Goal: Transaction & Acquisition: Book appointment/travel/reservation

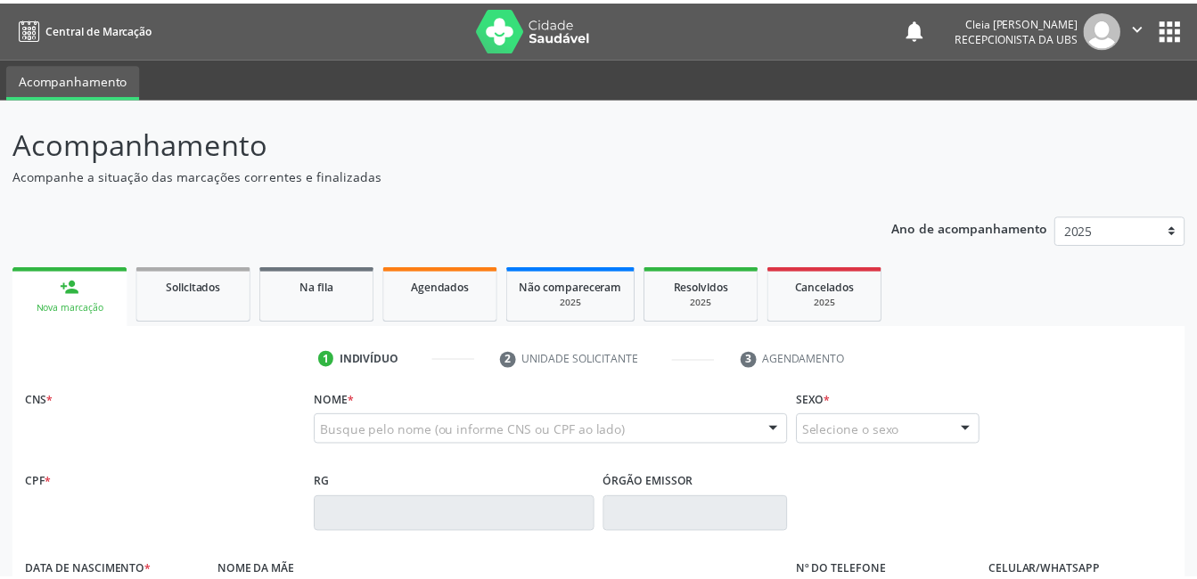
scroll to position [45, 0]
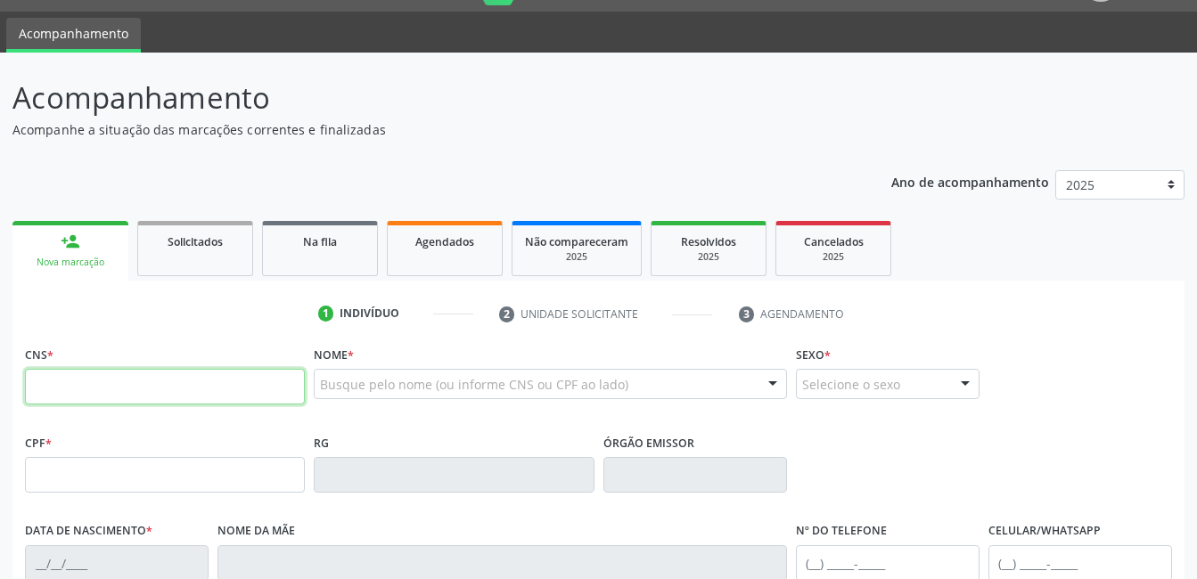
paste input "702 8071 8132 2161"
type input "702 8071 8132 2161"
type input "[DATE]"
type input "[PERSON_NAME]"
type input "[PHONE_NUMBER]"
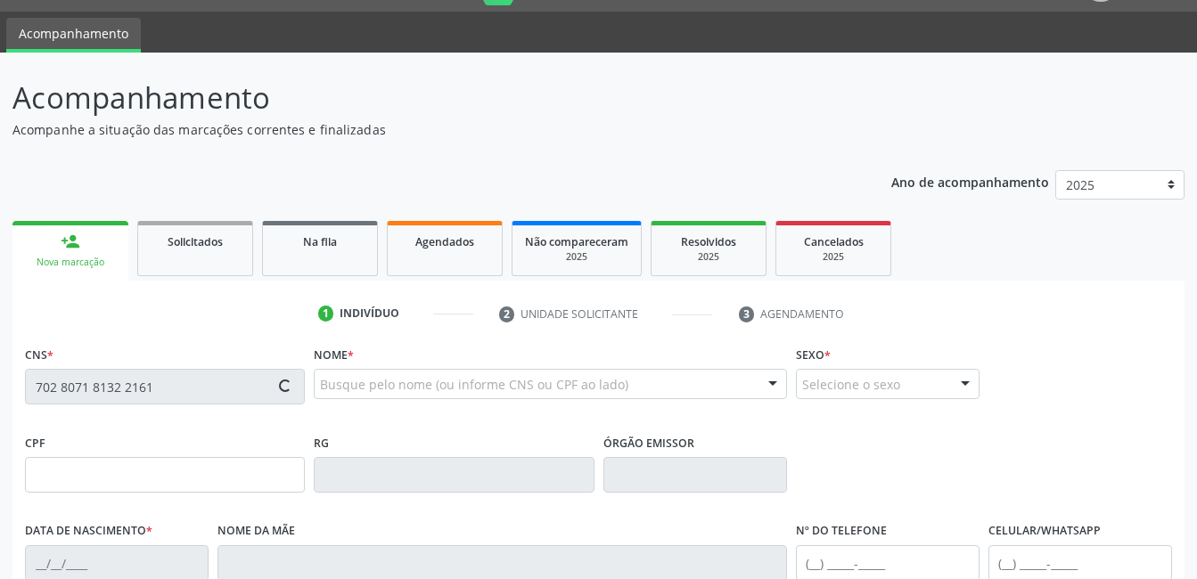
type input "S/N"
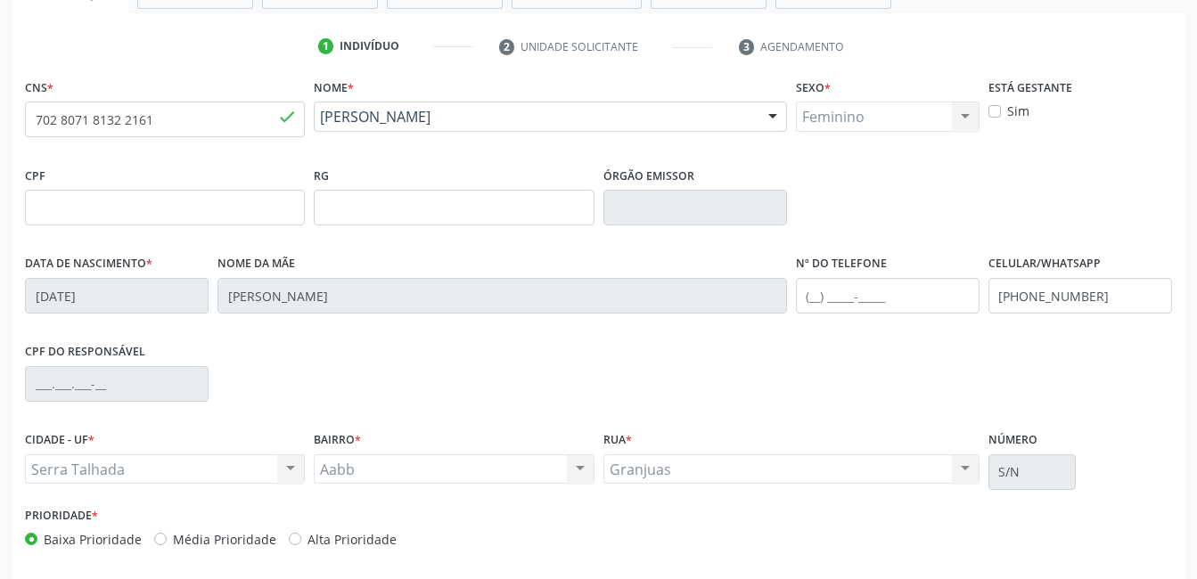
scroll to position [387, 0]
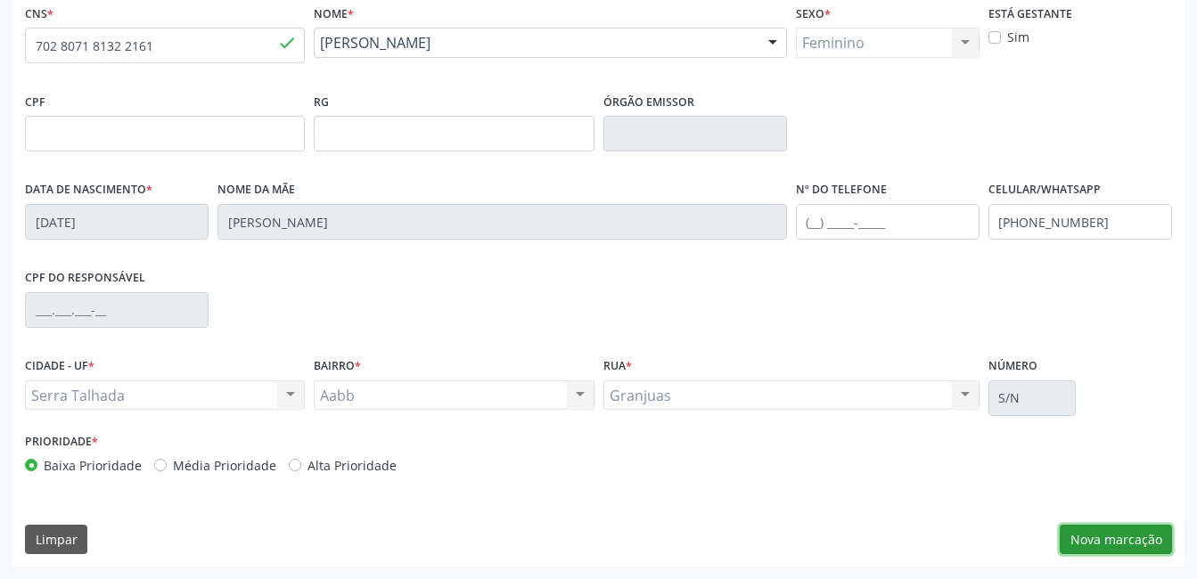
click at [1111, 545] on button "Nova marcação" at bounding box center [1116, 540] width 112 height 30
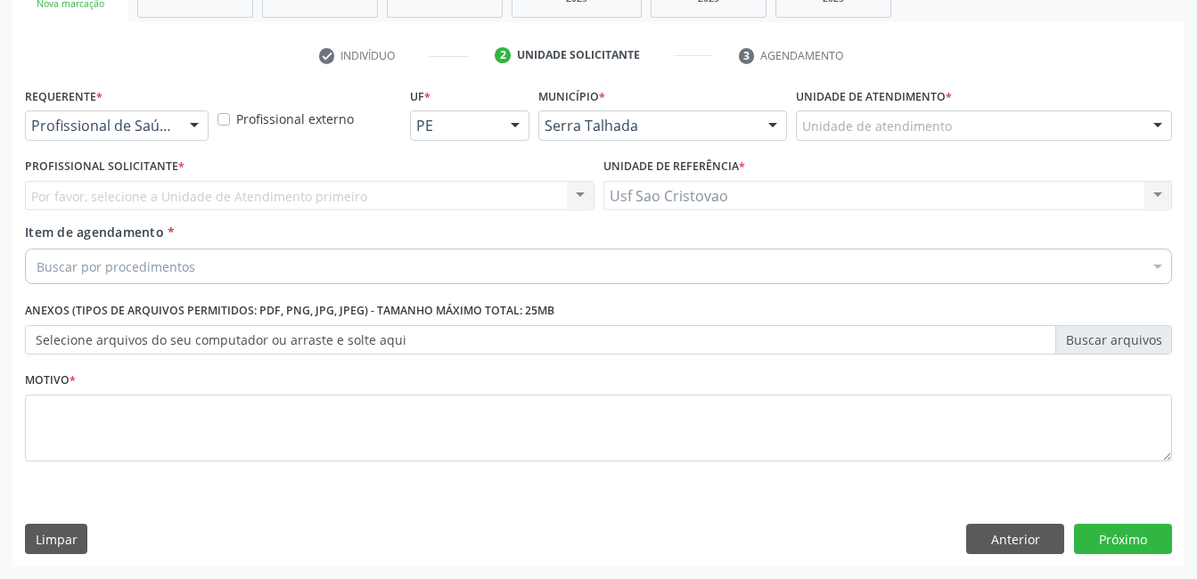
scroll to position [304, 0]
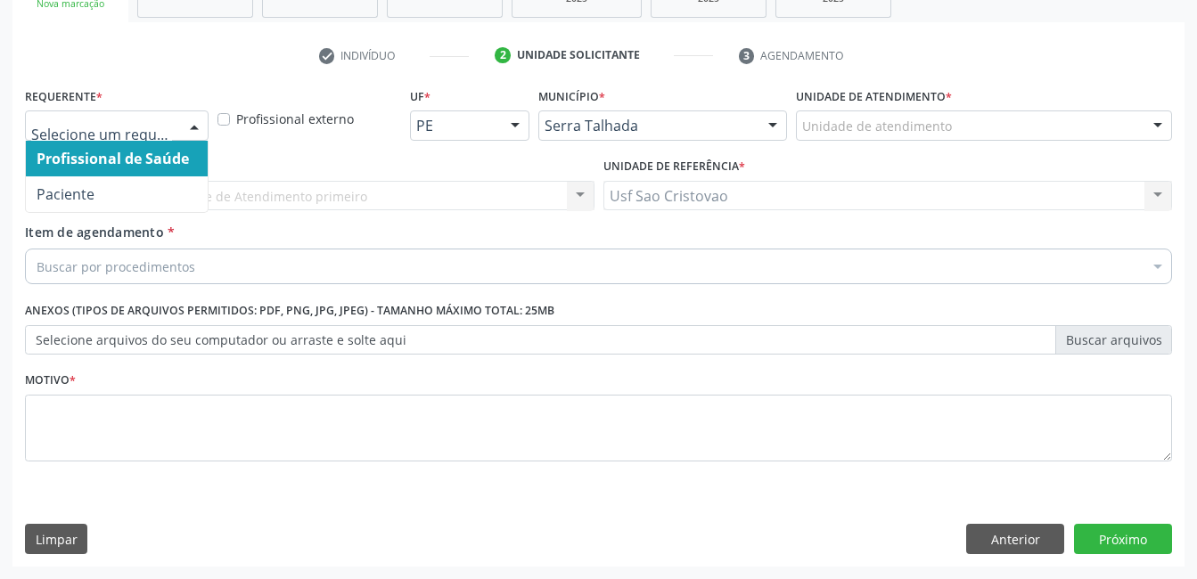
click at [201, 123] on div at bounding box center [194, 126] width 27 height 30
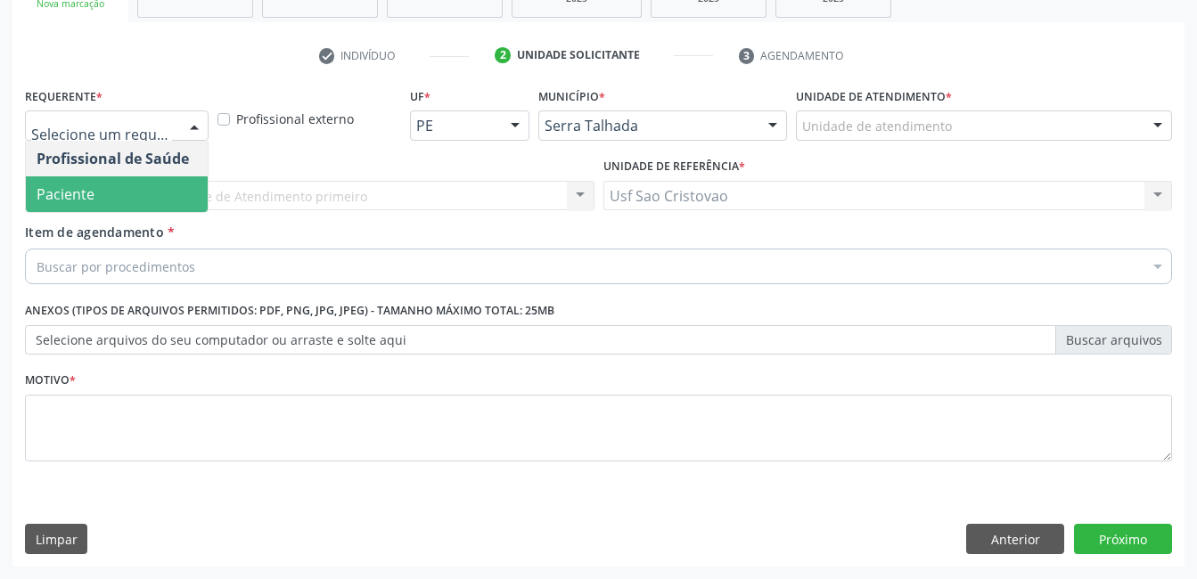
click at [163, 191] on span "Paciente" at bounding box center [117, 194] width 182 height 36
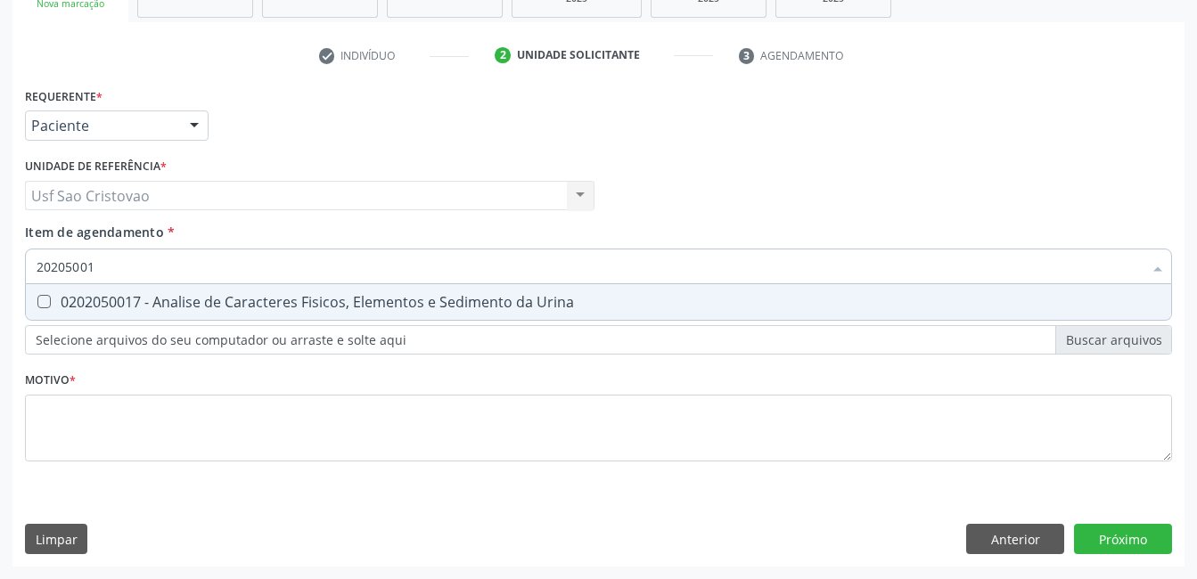
type input "202050017"
click at [37, 300] on Urina at bounding box center [43, 301] width 13 height 13
click at [37, 300] on Urina "checkbox" at bounding box center [32, 302] width 12 height 12
checkbox Urina "true"
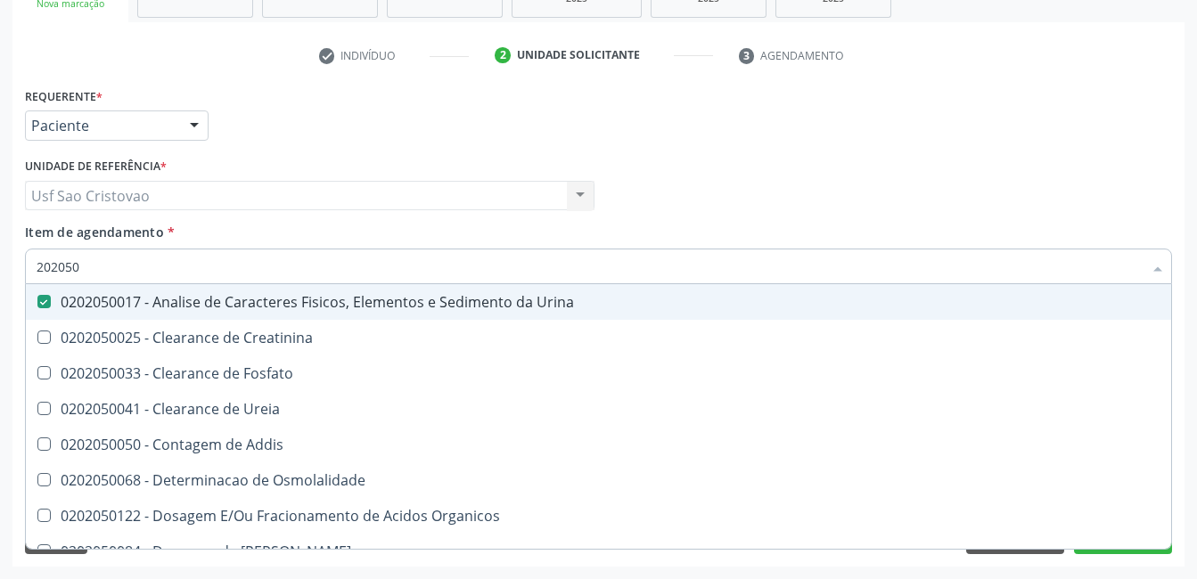
type input "20205"
checkbox Urina "false"
checkbox Creatinina "true"
type input "2020"
checkbox Creatinina "false"
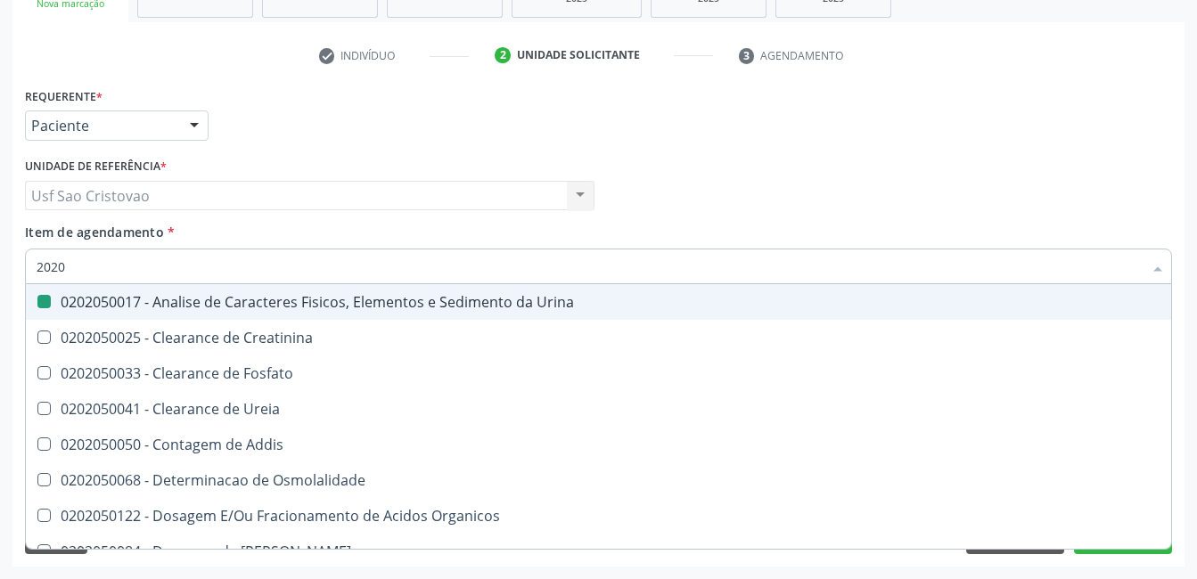
checkbox Ureia "true"
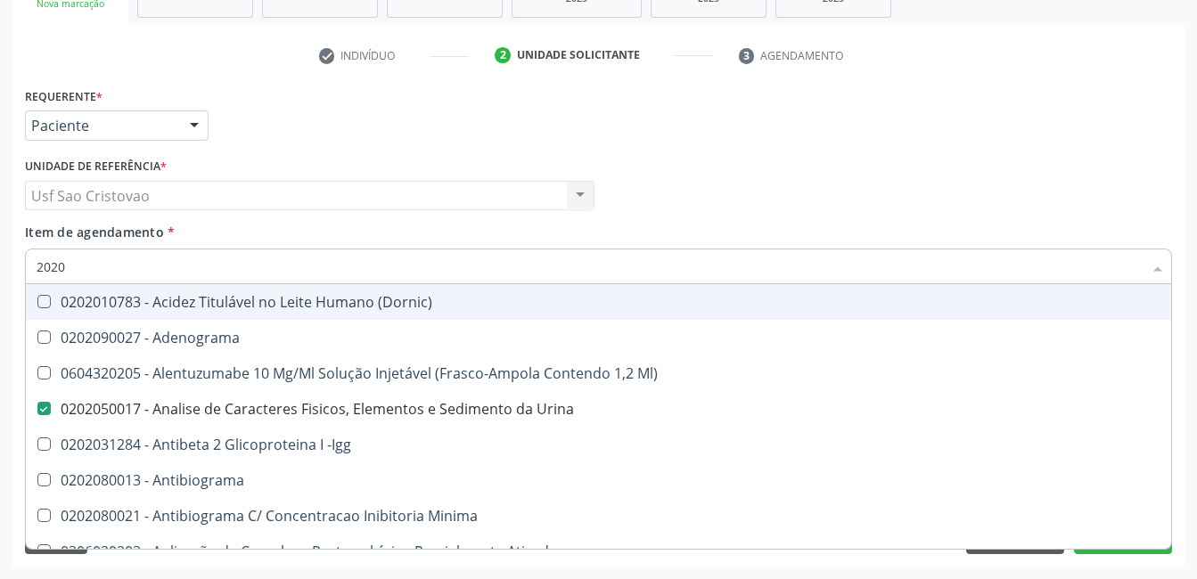
type input "20202"
checkbox Urina "false"
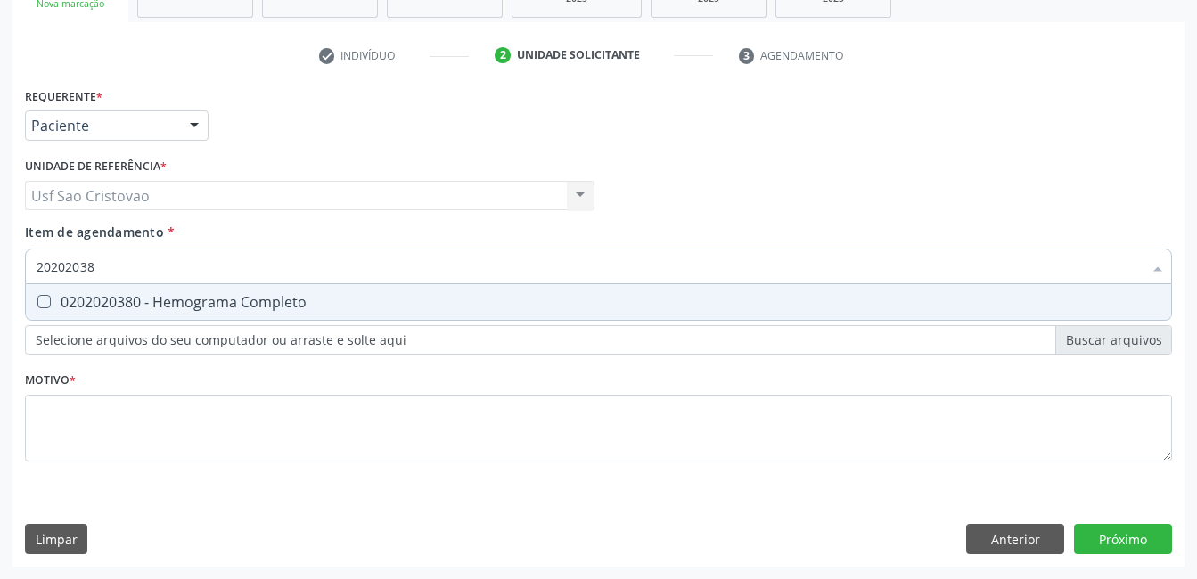
type input "202020380"
click at [43, 305] on Completo at bounding box center [43, 301] width 13 height 13
click at [37, 305] on Completo "checkbox" at bounding box center [32, 302] width 12 height 12
checkbox Completo "true"
type input "2020203"
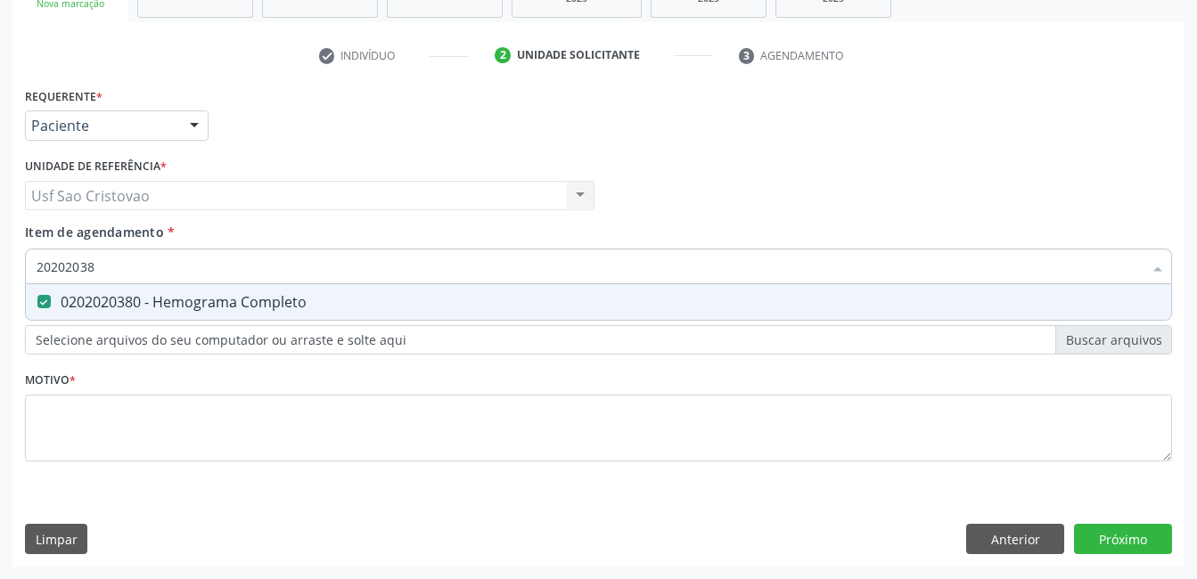
checkbox Completo "false"
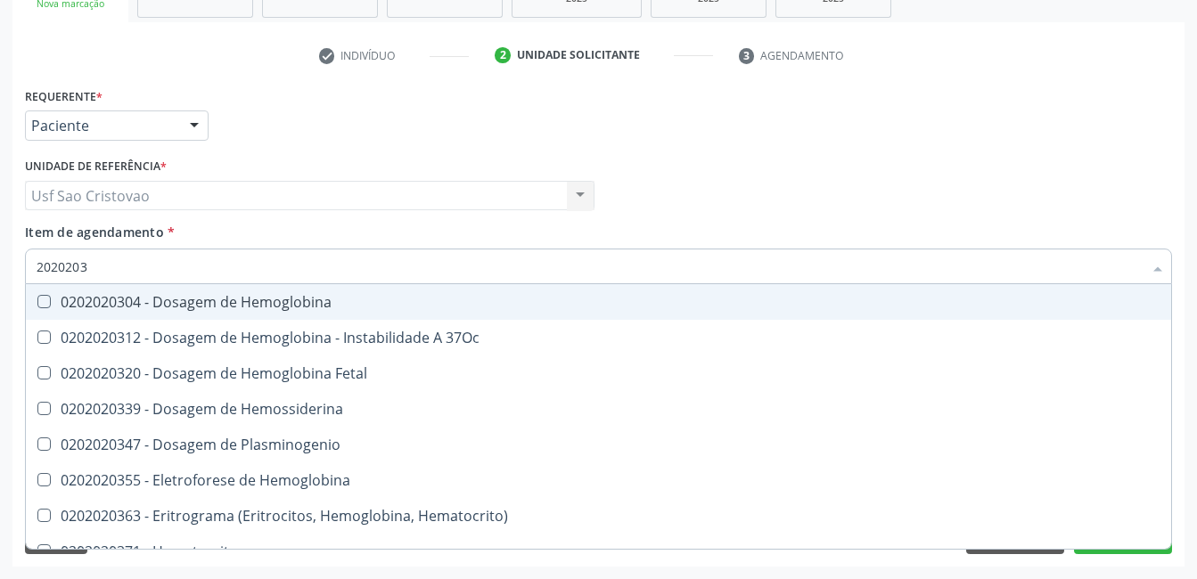
type input "202020"
checkbox Completo "false"
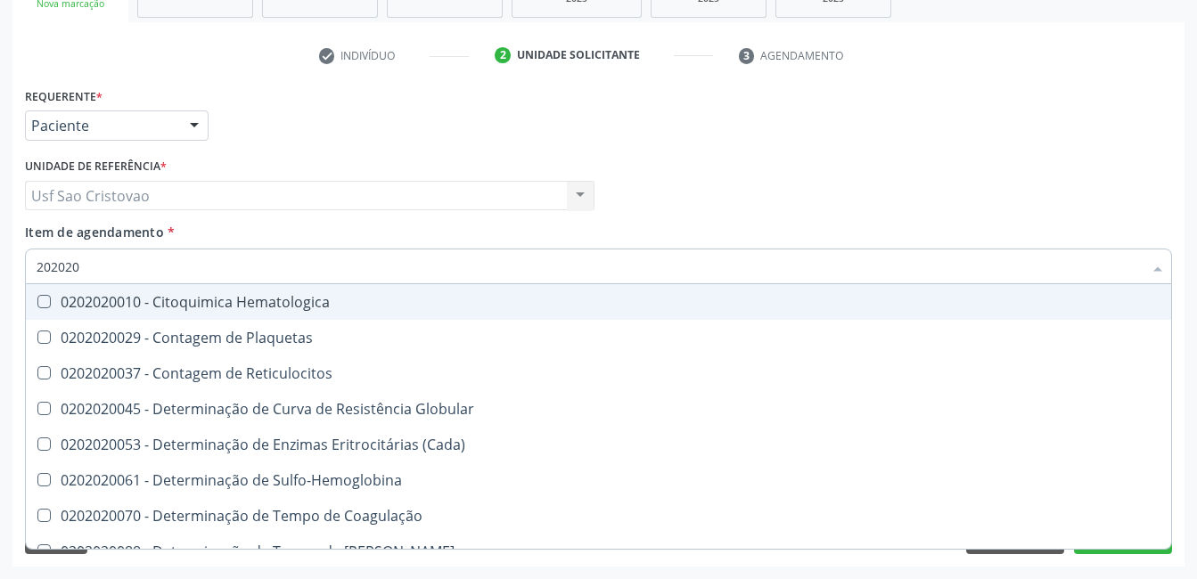
type input "20202"
checkbox Completo "false"
checkbox Leucograma "true"
type input "2020"
checkbox Globular "true"
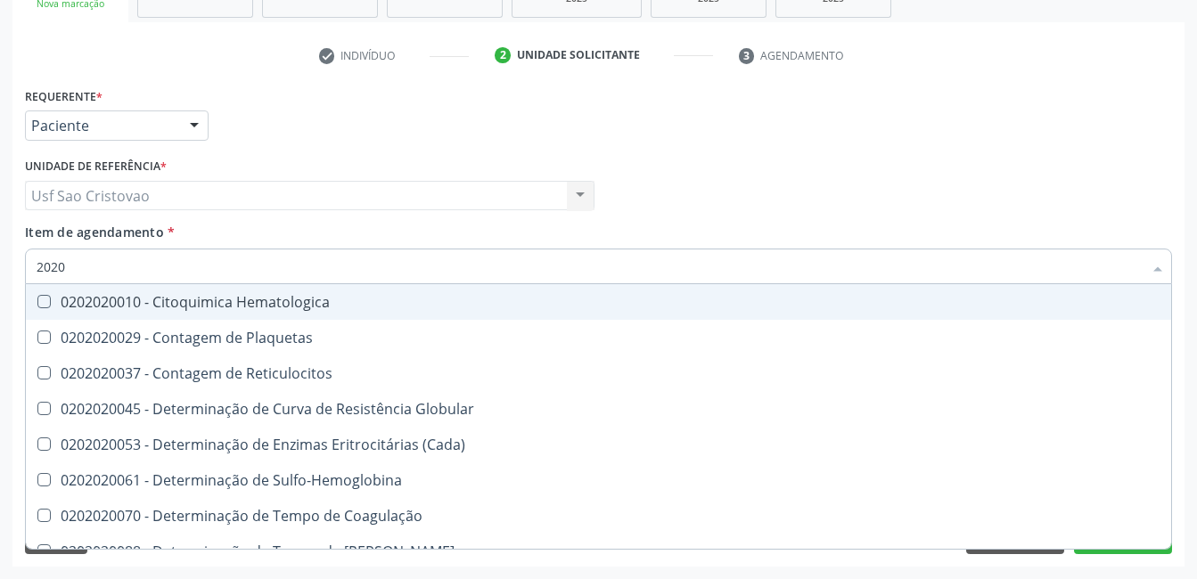
checkbox Completo "false"
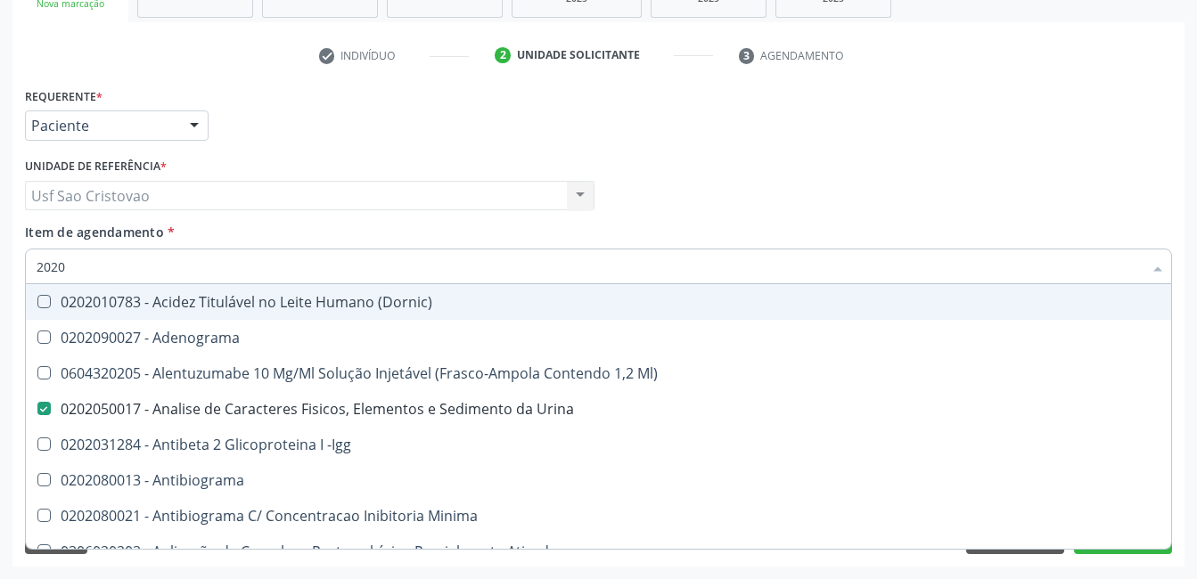
type input "20208"
checkbox Urina "false"
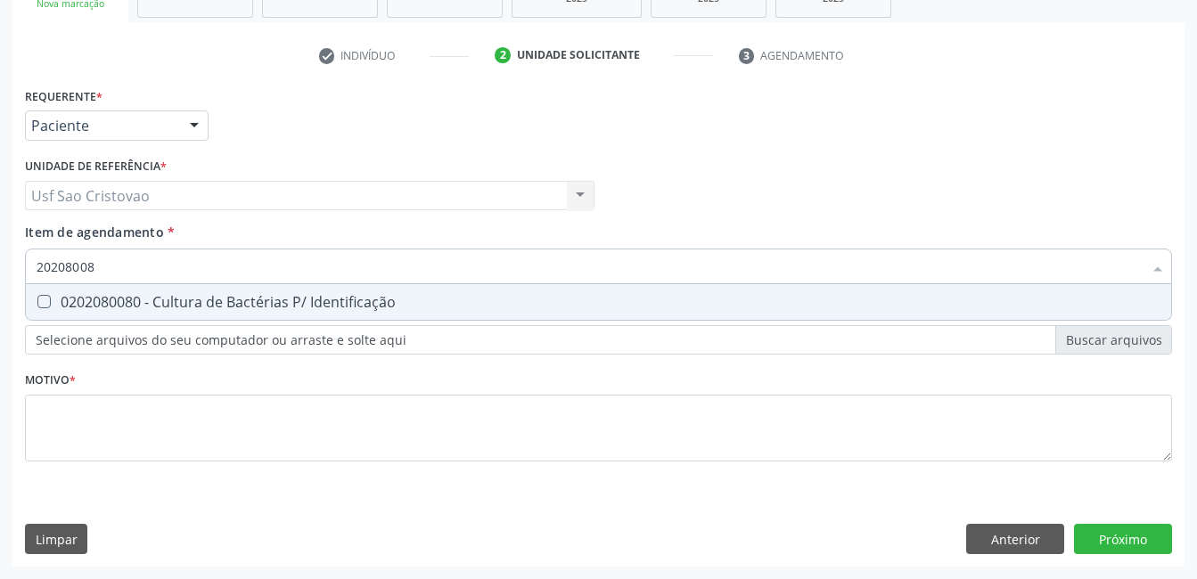
type input "202080080"
click at [50, 303] on Identificação at bounding box center [43, 301] width 13 height 13
click at [37, 303] on Identificação "checkbox" at bounding box center [32, 302] width 12 height 12
checkbox Identificação "true"
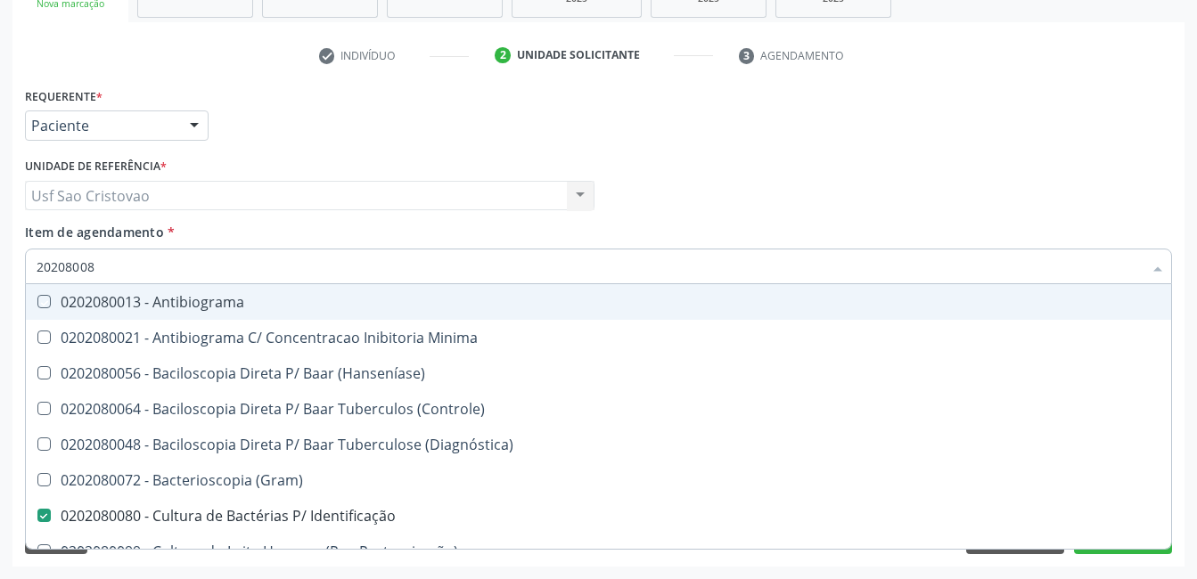
type input "2020800"
checkbox Antibiograma "false"
type input "202080"
checkbox Identificação "false"
type input "2020"
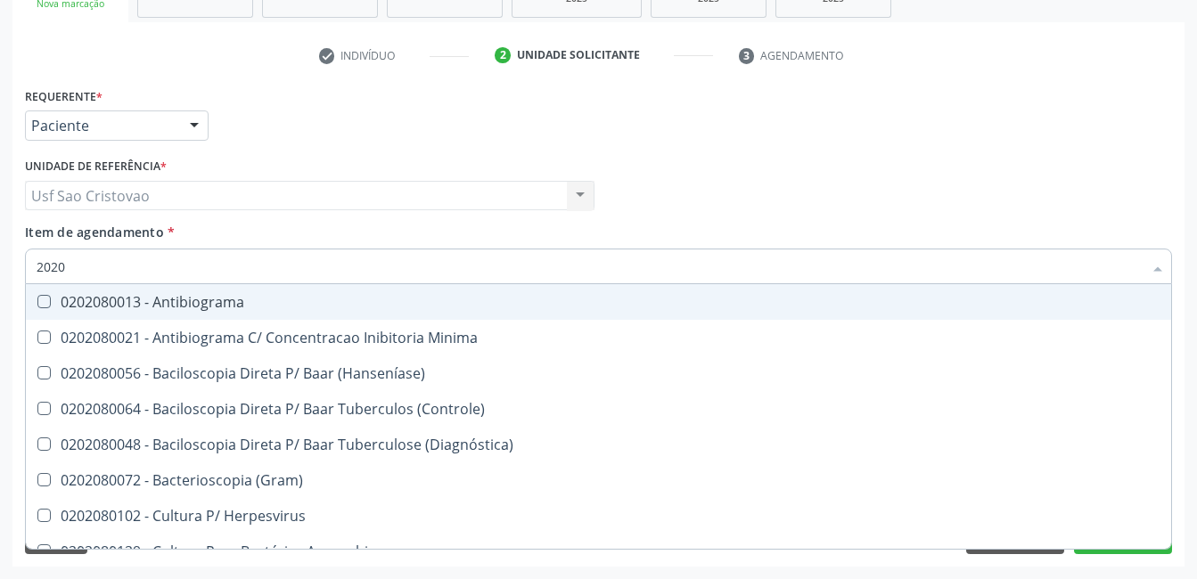
checkbox \(Controle\) "true"
checkbox Identificação "false"
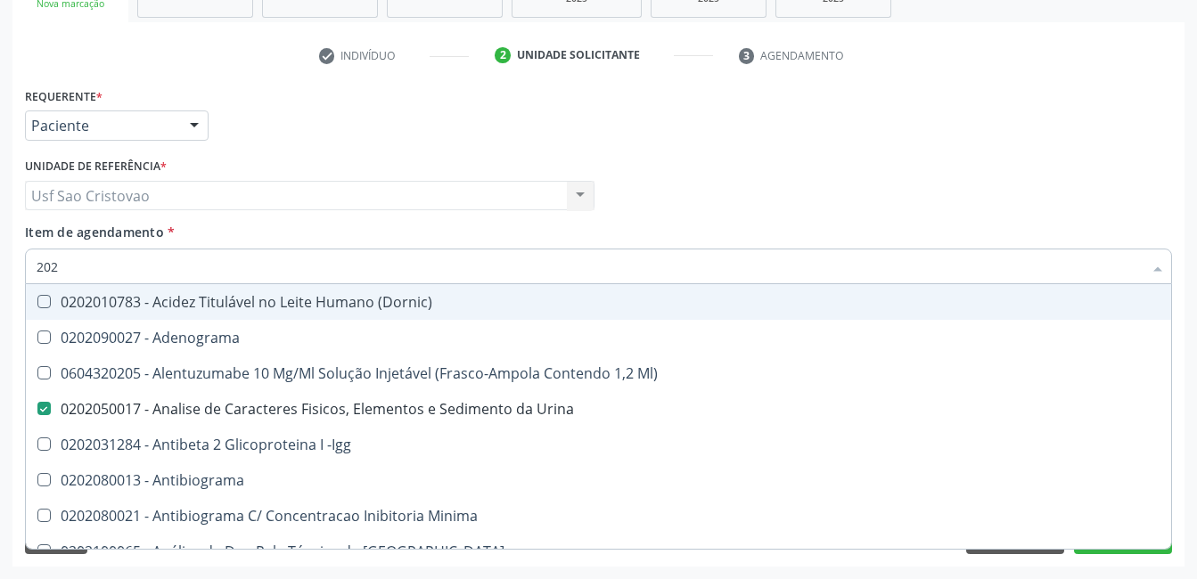
type input "2020"
checkbox Herpesvirus "true"
checkbox Identificação "false"
checkbox B12 "true"
checkbox Completo "false"
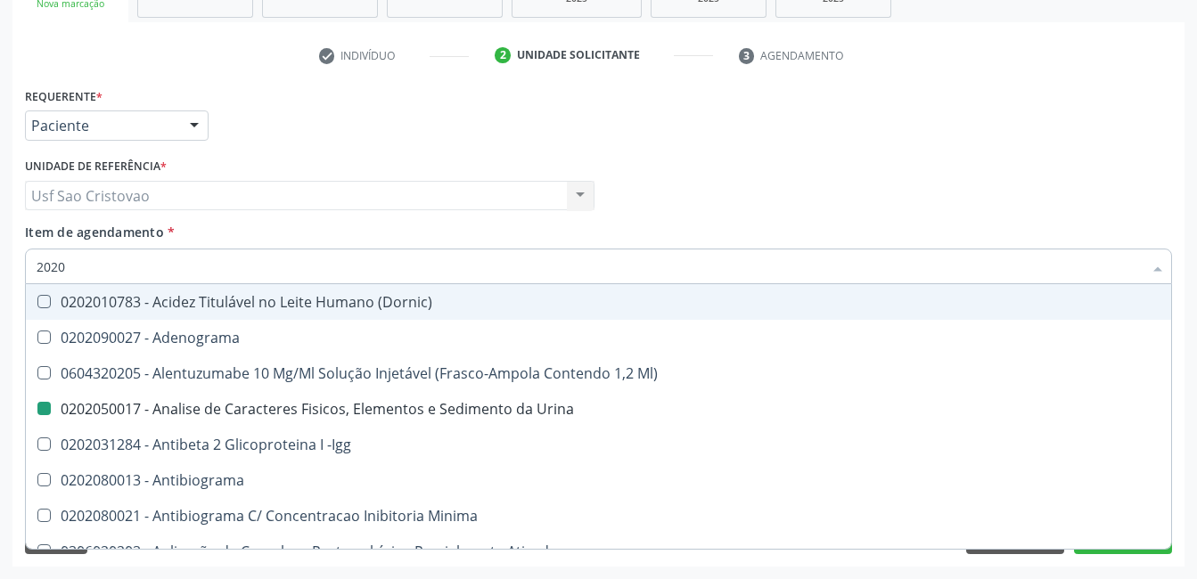
type input "20201"
checkbox Urina "false"
checkbox Identificação "false"
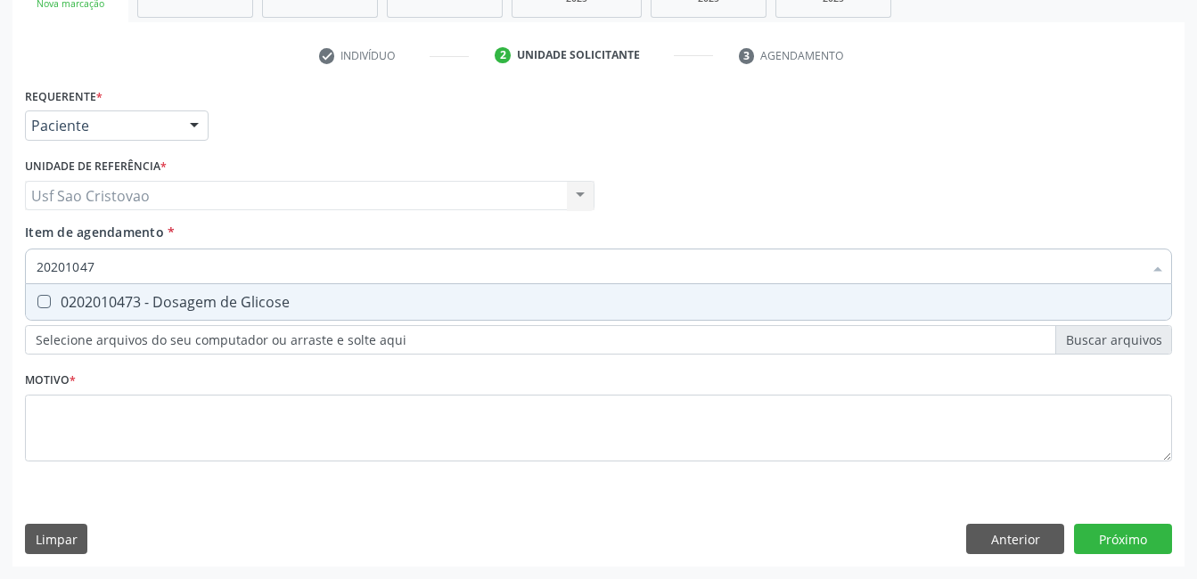
type input "202010473"
click at [50, 301] on Glicose at bounding box center [43, 301] width 13 height 13
click at [37, 301] on Glicose "checkbox" at bounding box center [32, 302] width 12 height 12
checkbox Glicose "true"
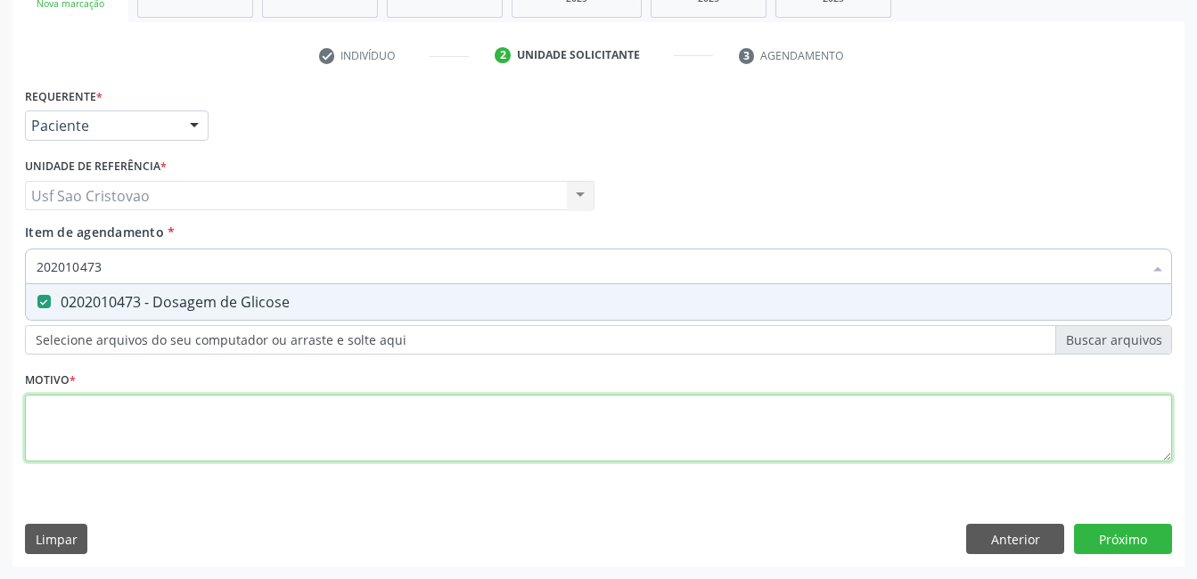
click at [94, 417] on div "Requerente * Paciente Profissional de Saúde Paciente Nenhum resultado encontrad…" at bounding box center [598, 285] width 1147 height 404
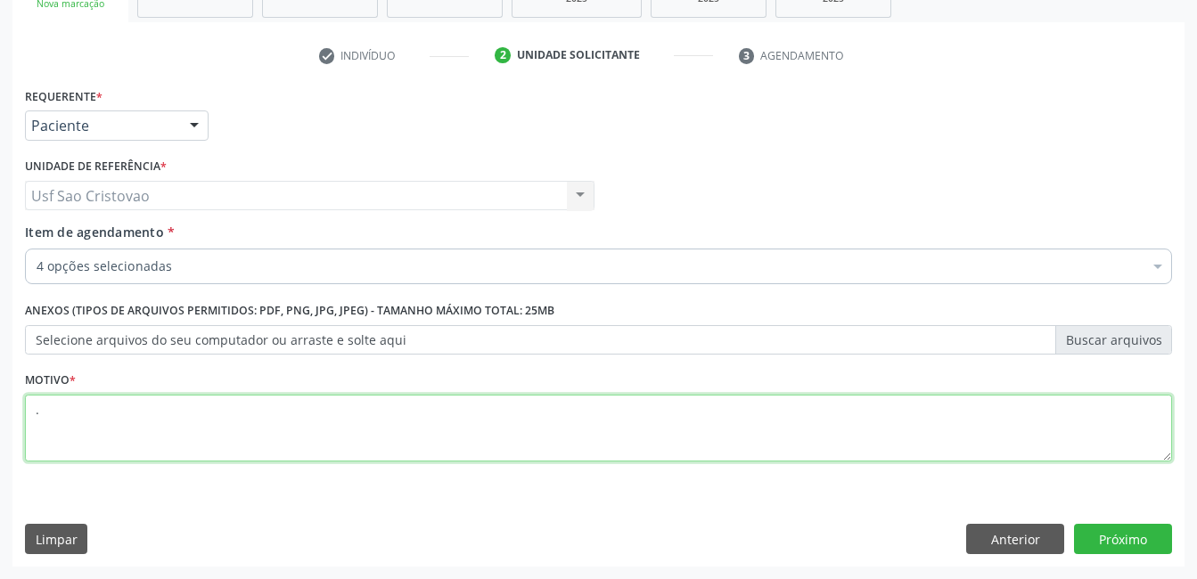
type textarea "."
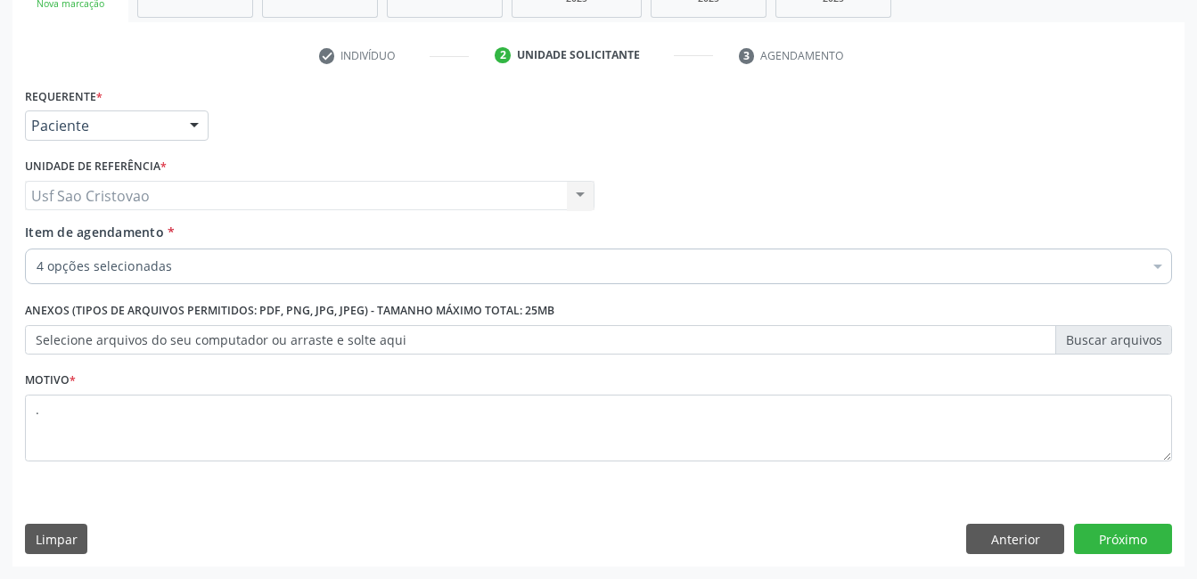
click at [798, 527] on div "Limpar Anterior Próximo" at bounding box center [598, 539] width 1147 height 30
click at [1120, 547] on button "Próximo" at bounding box center [1123, 539] width 98 height 30
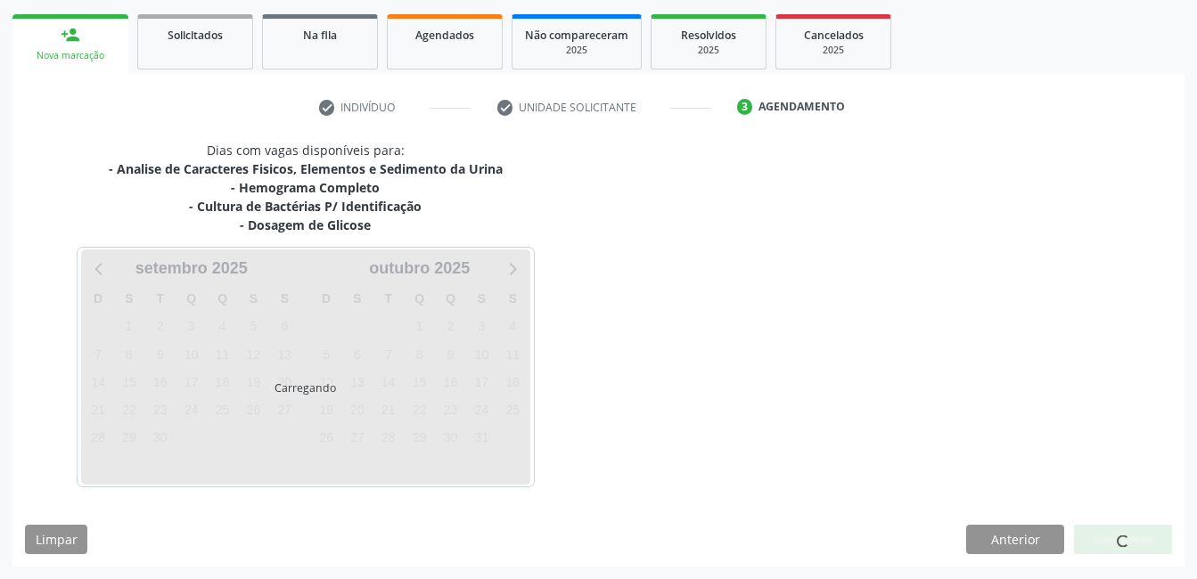
scroll to position [252, 0]
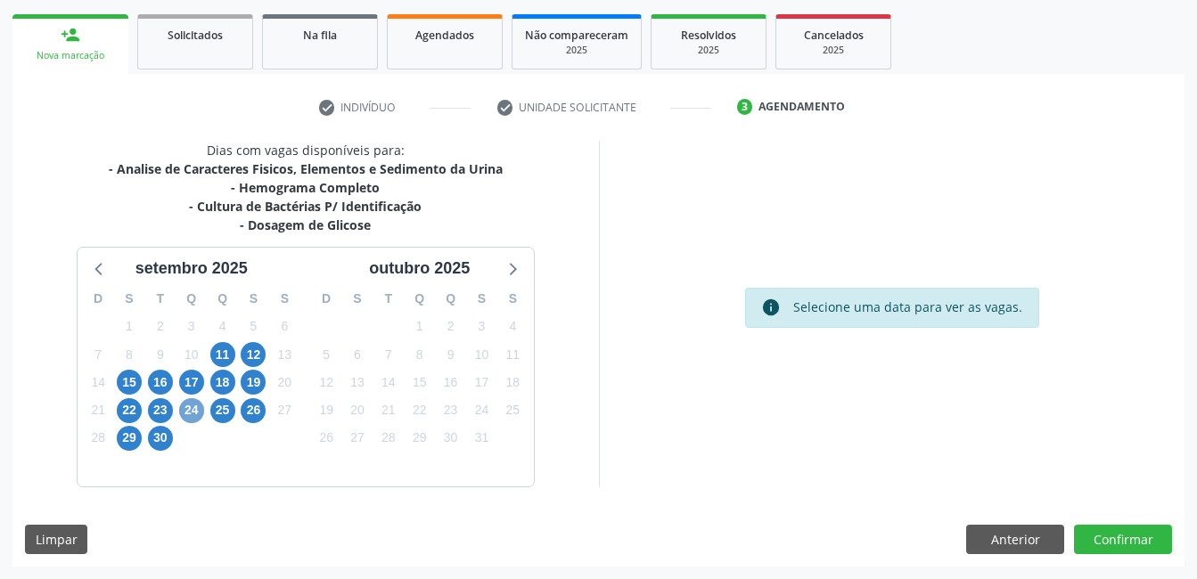
click at [186, 410] on span "24" at bounding box center [191, 410] width 25 height 25
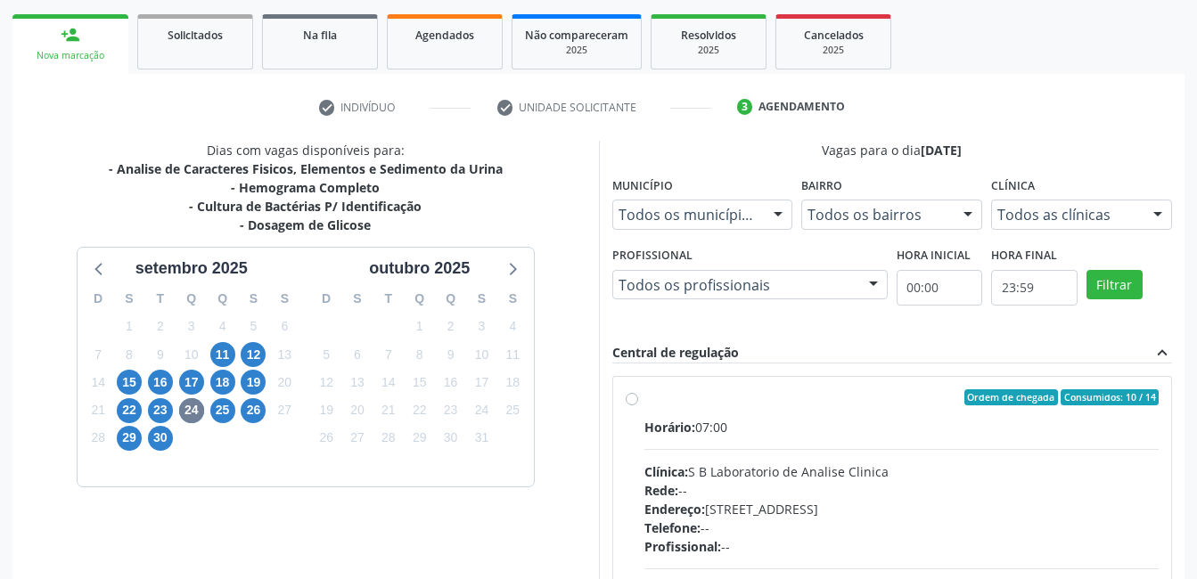
click at [644, 398] on label "Ordem de chegada Consumidos: 10 / 14 Horário: 07:00 Clínica: S B Laboratorio de…" at bounding box center [901, 527] width 515 height 274
click at [635, 398] on input "Ordem de chegada Consumidos: 10 / 14 Horário: 07:00 Clínica: S B Laboratorio de…" at bounding box center [632, 398] width 12 height 16
radio input "true"
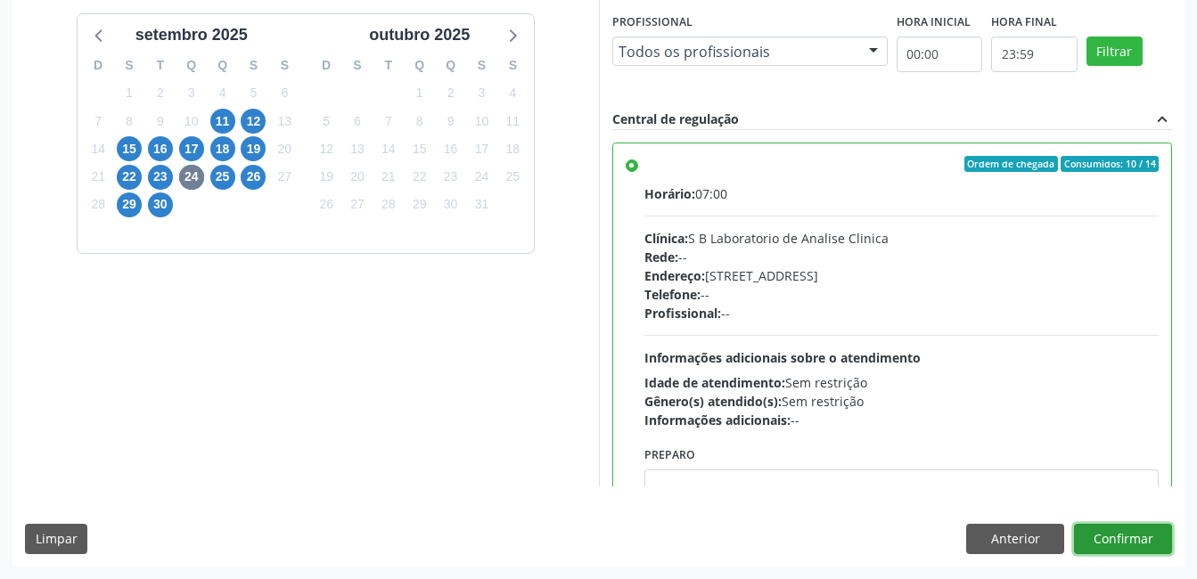
click at [1131, 544] on button "Confirmar" at bounding box center [1123, 539] width 98 height 30
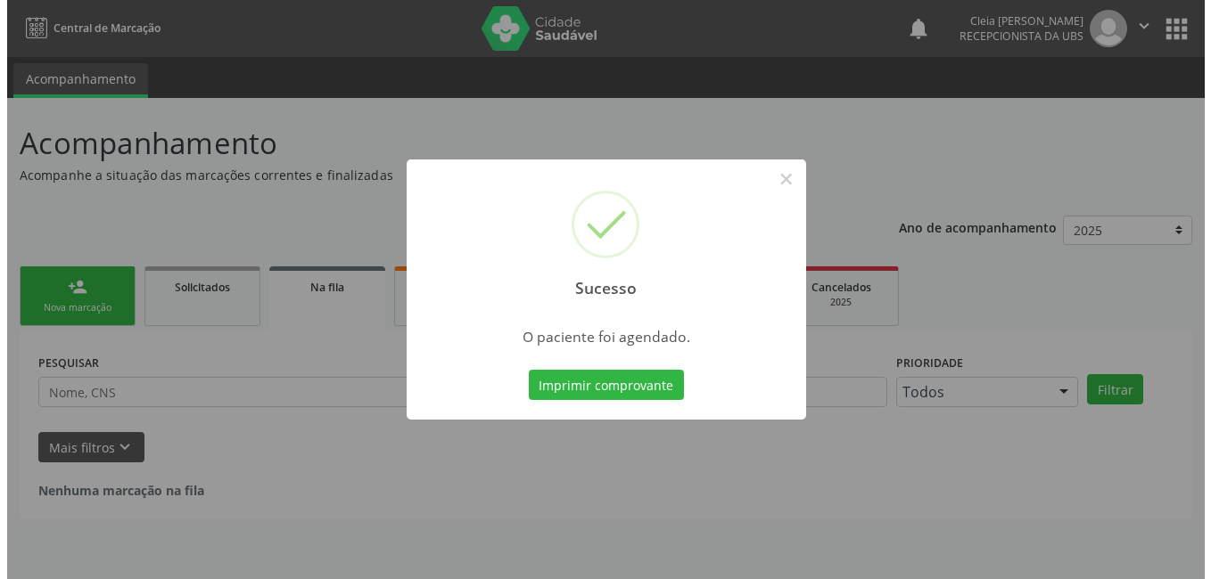
scroll to position [0, 0]
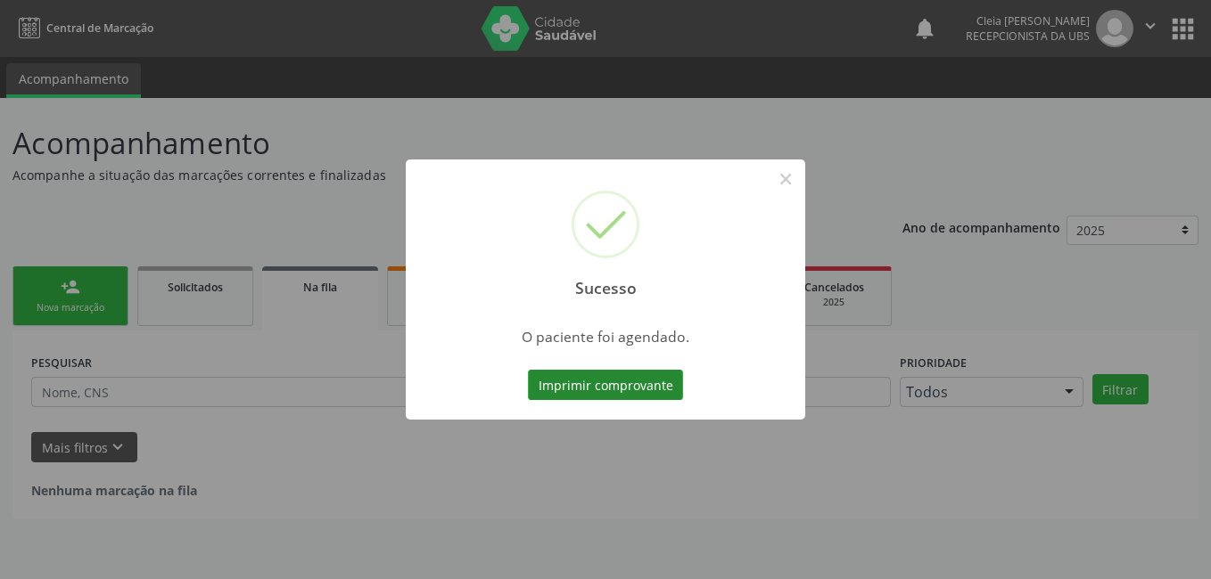
click at [606, 390] on button "Imprimir comprovante" at bounding box center [605, 385] width 155 height 30
